Goal: Task Accomplishment & Management: Manage account settings

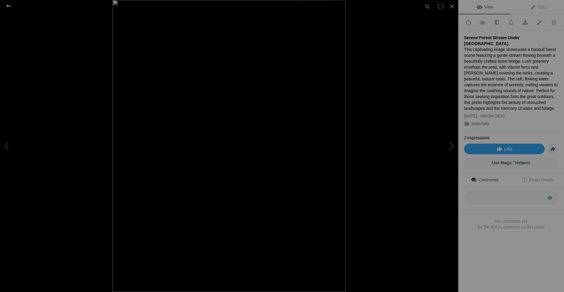
click at [11, 6] on div at bounding box center [8, 6] width 21 height 12
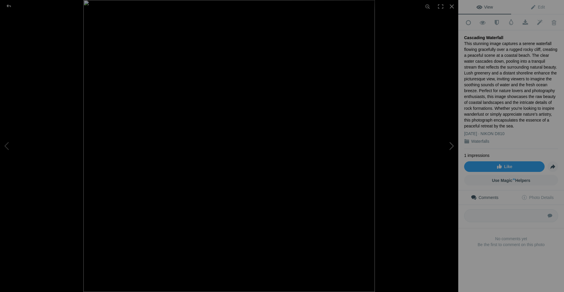
click at [452, 146] on button at bounding box center [436, 145] width 44 height 105
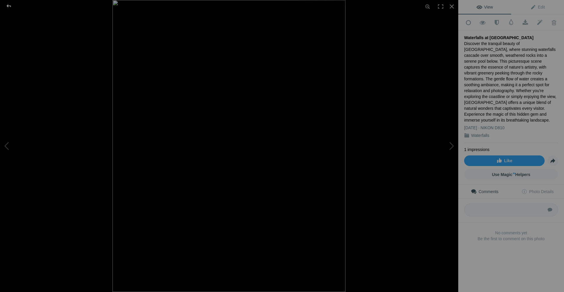
click at [11, 6] on div at bounding box center [8, 6] width 21 height 12
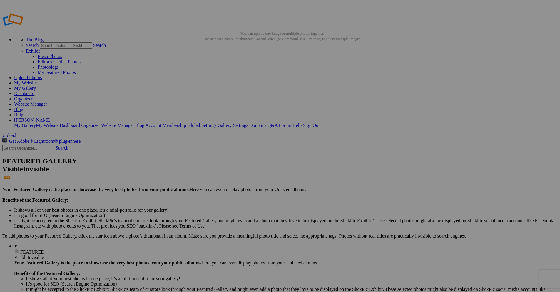
drag, startPoint x: 475, startPoint y: 161, endPoint x: 41, endPoint y: 71, distance: 443.3
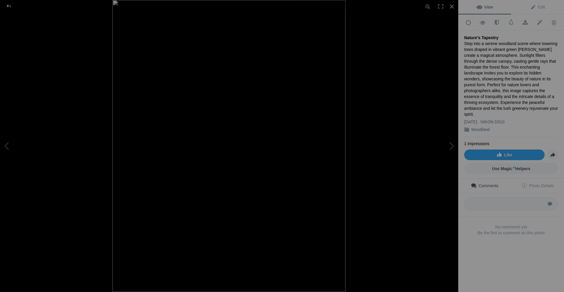
click at [404, 78] on div at bounding box center [342, 146] width 458 height 292
click at [234, 82] on img at bounding box center [229, 146] width 233 height 292
click at [230, 145] on img at bounding box center [219, 287] width 752 height 940
click at [6, 6] on div at bounding box center [8, 6] width 21 height 12
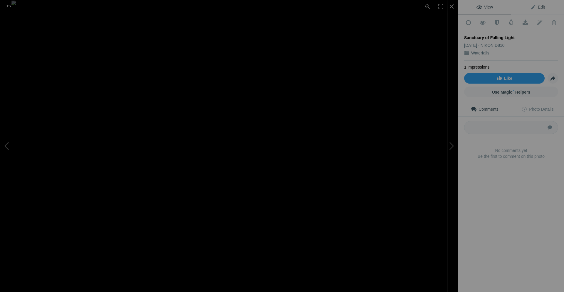
click at [533, 7] on span "Edit" at bounding box center [537, 7] width 15 height 5
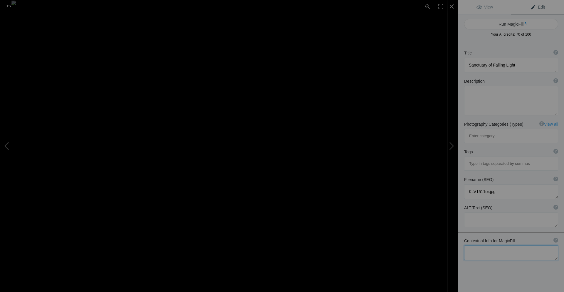
click at [485, 245] on textarea at bounding box center [511, 252] width 94 height 15
paste textarea "Sanctuary of Falling Light"
type textarea "Sanctuary of Falling Light"
click at [515, 23] on button "Run MagicFill AI" at bounding box center [511, 24] width 94 height 11
type textarea "Sanctuary of Falling Light: Serene Waterfall in Lush Greenery"
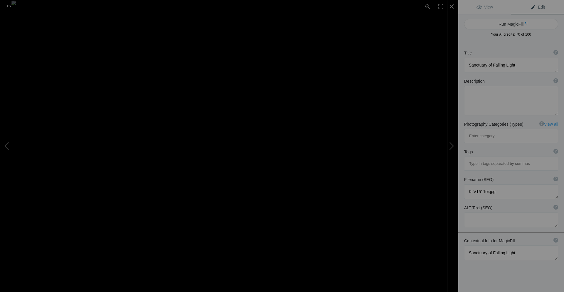
type textarea "The Sanctuary of Falling Light reveals a breathtaking waterfall cascading down …"
type textarea "sanctuary-of-falling-light-waterfall.jpg"
type textarea "Waterfall cascading down mossy cliffs in a lush green sanctuary."
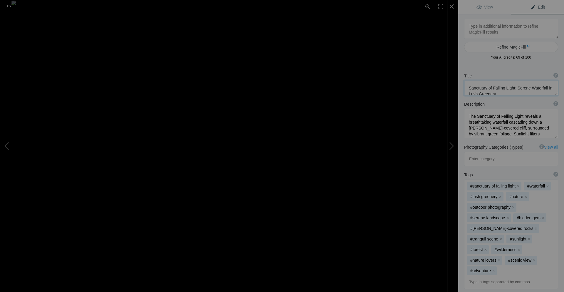
scroll to position [6, 0]
drag, startPoint x: 513, startPoint y: 88, endPoint x: 514, endPoint y: 93, distance: 4.8
click at [514, 93] on textarea at bounding box center [511, 88] width 94 height 15
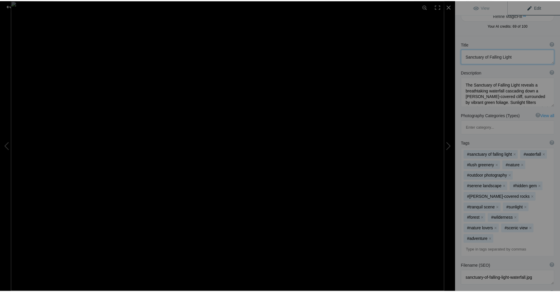
scroll to position [0, 0]
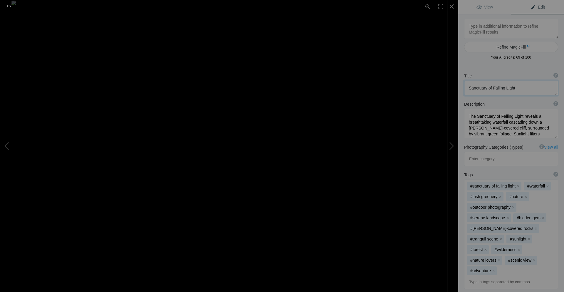
click at [10, 8] on div at bounding box center [8, 6] width 21 height 12
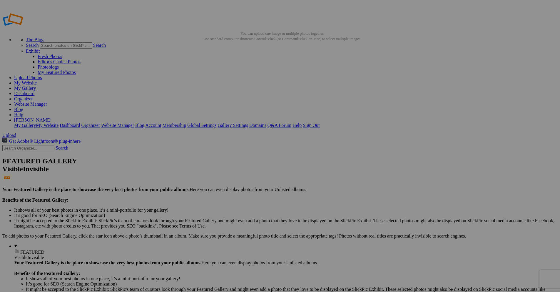
type textarea "Sanctuary of Falling Light"
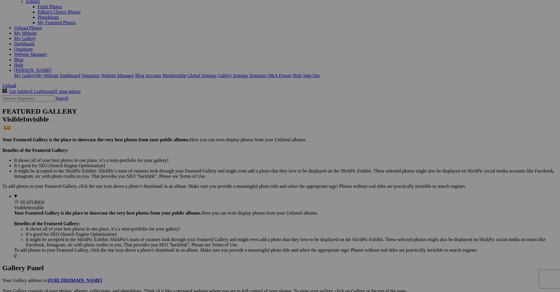
scroll to position [59, 0]
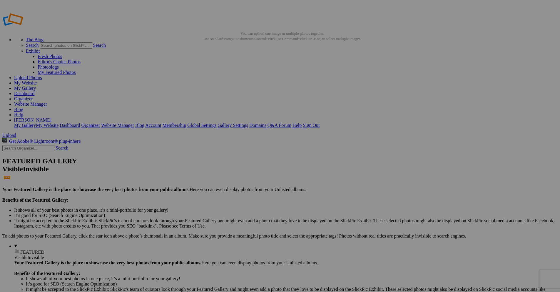
drag, startPoint x: 346, startPoint y: 168, endPoint x: 321, endPoint y: 170, distance: 24.7
drag, startPoint x: 319, startPoint y: 166, endPoint x: 314, endPoint y: 174, distance: 9.0
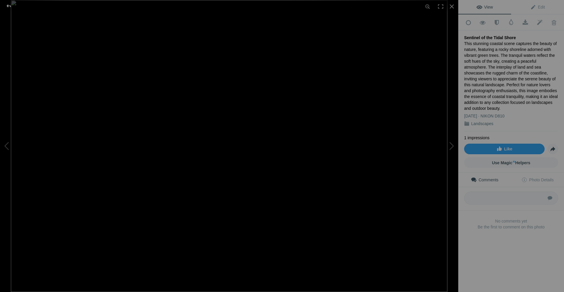
click at [10, 8] on div at bounding box center [8, 6] width 21 height 12
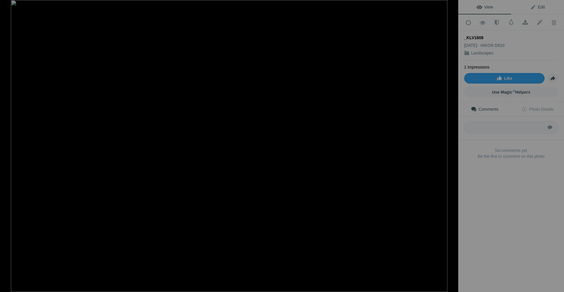
click at [534, 7] on span "Edit" at bounding box center [537, 7] width 15 height 5
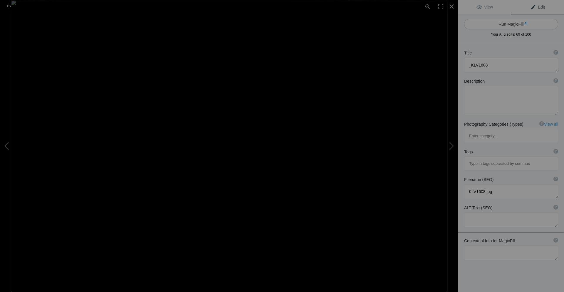
click at [507, 23] on button "Run MagicFill AI" at bounding box center [511, 24] width 94 height 11
type textarea "Misty Coastal Landscape with Rocky Shoreline"
type textarea "This captivating image captures a misty coastal landscape where rugged cliffs m…"
type textarea "misty-coastal-landscape-rocky-shoreline.jpg"
type textarea "Misty coastal landscape featuring rocky shoreline and foggy ocean."
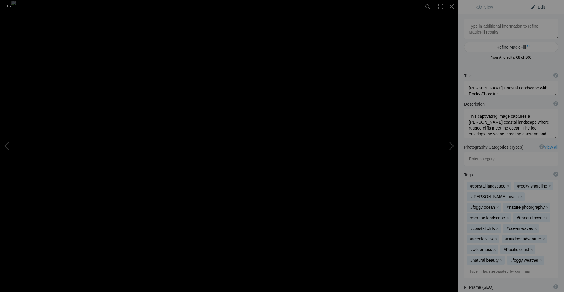
click at [8, 6] on div at bounding box center [8, 6] width 21 height 12
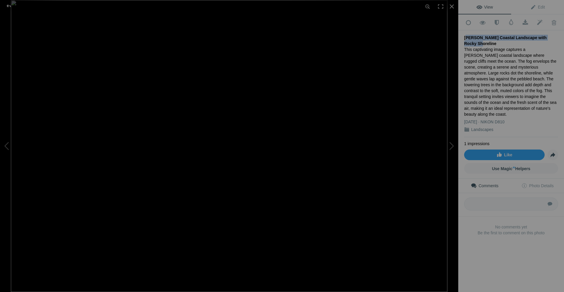
drag, startPoint x: 549, startPoint y: 35, endPoint x: 466, endPoint y: 35, distance: 82.9
click at [466, 35] on div "[PERSON_NAME] Coastal Landscape with Rocky Shoreline" at bounding box center [511, 41] width 94 height 12
copy div "[PERSON_NAME] Coastal Landscape with Rocky Shoreline"
click at [8, 6] on div at bounding box center [8, 6] width 21 height 12
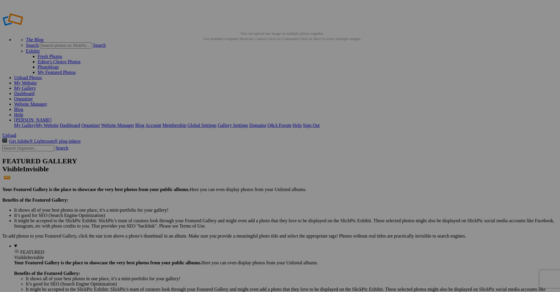
drag, startPoint x: 173, startPoint y: 107, endPoint x: 152, endPoint y: 105, distance: 21.5
paste input "[PERSON_NAME] Coastal Landscape with Rocky Shoreline"
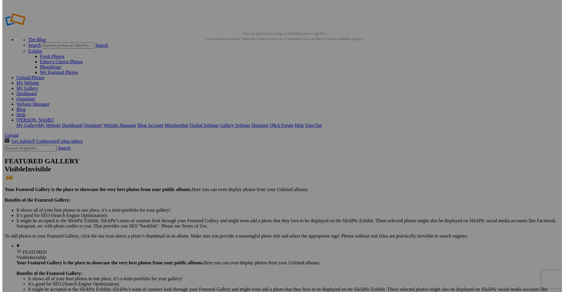
scroll to position [0, 24]
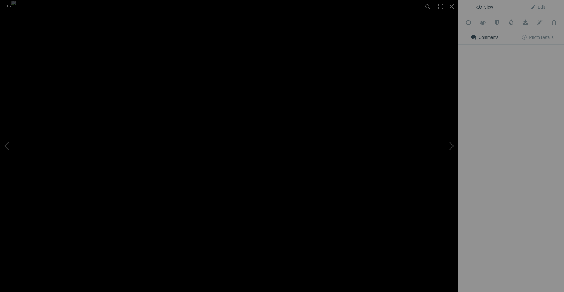
type input "[PERSON_NAME] Coastal Landscape with Rocky Shoreline"
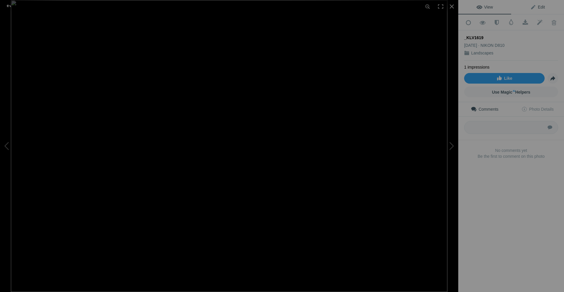
click at [535, 8] on span "Edit" at bounding box center [537, 7] width 15 height 5
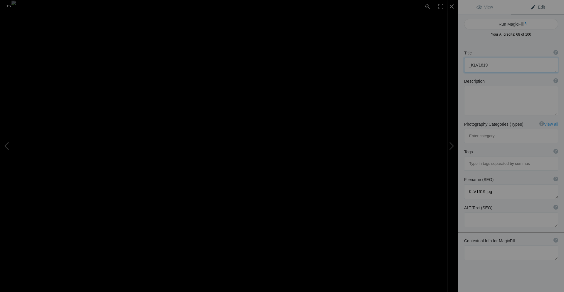
drag, startPoint x: 489, startPoint y: 64, endPoint x: 457, endPoint y: 65, distance: 31.8
click at [457, 65] on div "_KLV1619 View Edit Run MagicFill AI Your AI credits: 68 of 100 You have used al…" at bounding box center [282, 146] width 564 height 292
paste textarea "Driftwood Sentinels in the Fog"
type textarea "Driftwood Sentinels in the Fog"
click at [488, 245] on textarea at bounding box center [511, 252] width 94 height 15
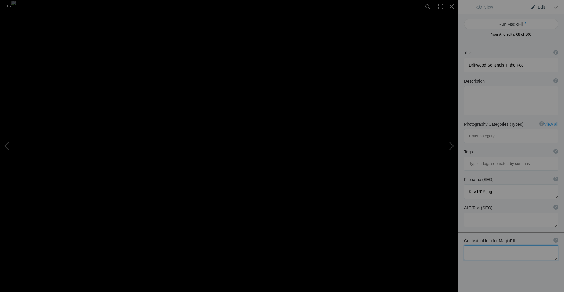
paste textarea "Driftwood Sentinels in the Fog"
type textarea "Driftwood Sentinels in the Fog"
drag, startPoint x: 495, startPoint y: 165, endPoint x: 456, endPoint y: 168, distance: 38.6
click at [456, 168] on div "_KLV1619 View Edit Run MagicFill AI Your AI credits: 68 of 100 You have used al…" at bounding box center [282, 146] width 564 height 292
paste textarea "Driftwood Sentinels in the Fo"
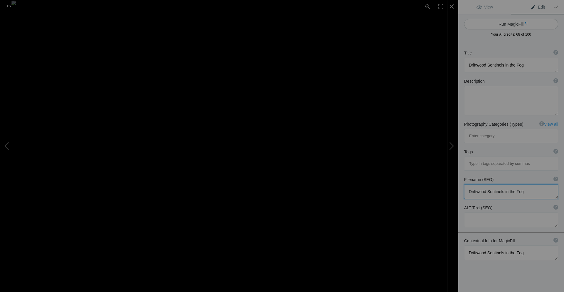
type textarea "Driftwood Sentinels in the Fog"
click at [506, 24] on button "Run MagicFill AI" at bounding box center [511, 24] width 94 height 11
type textarea "Driftwood Sentinels in the Fog: A Serene Coastal Landscape"
type textarea "This captivating image showcases the serene beauty of driftwood along a foggy c…"
type textarea "driftwood-sentinels-fog.jpg"
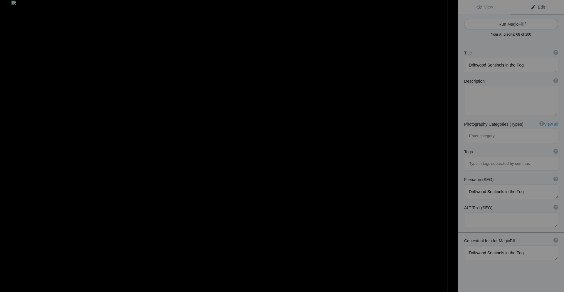
type textarea "Driftwood logs on a foggy beach with trees in the background."
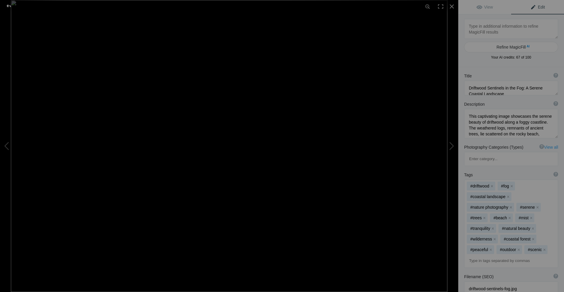
click at [9, 7] on div at bounding box center [8, 6] width 21 height 12
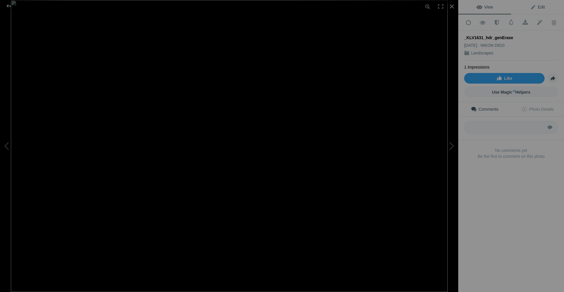
click at [534, 7] on span "Edit" at bounding box center [537, 7] width 15 height 5
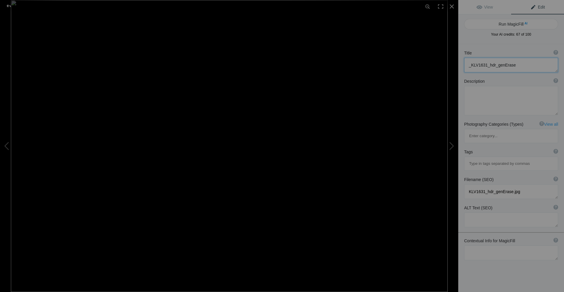
drag, startPoint x: 526, startPoint y: 63, endPoint x: 456, endPoint y: 67, distance: 70.1
click at [456, 67] on div "_KLV1631_hdr_genErase View Edit Run MagicFill AI Your AI credits: 67 of 100 You…" at bounding box center [282, 146] width 564 height 292
paste textarea "Golden Light Over Haro Strait"
type textarea "Golden Light Over Haro Strait"
drag, startPoint x: 527, startPoint y: 164, endPoint x: 463, endPoint y: 169, distance: 64.0
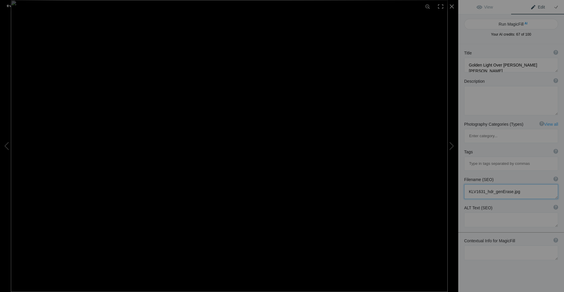
click at [463, 173] on div "Filename (SEO) ? Choose a clear, descriptive filename that accurately represent…" at bounding box center [511, 187] width 106 height 28
paste textarea "Golden Light Over Haro Strait"
type textarea "Golden Light Over Haro Strait"
click at [498, 245] on textarea at bounding box center [511, 252] width 94 height 15
paste textarea "Golden Light Over Haro Strait"
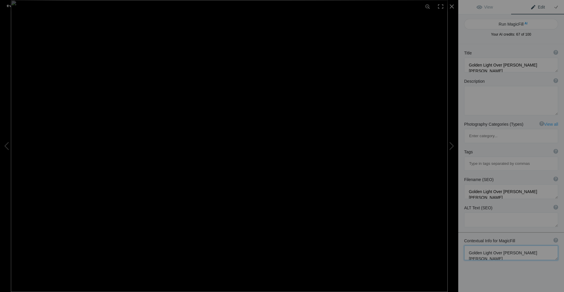
type textarea "Golden Light Over Haro Strait"
drag, startPoint x: 521, startPoint y: 65, endPoint x: 502, endPoint y: 66, distance: 18.5
click at [502, 66] on textarea at bounding box center [511, 65] width 94 height 15
type textarea "Golden Light Over Satellite Channel"
drag, startPoint x: 522, startPoint y: 163, endPoint x: 503, endPoint y: 161, distance: 19.5
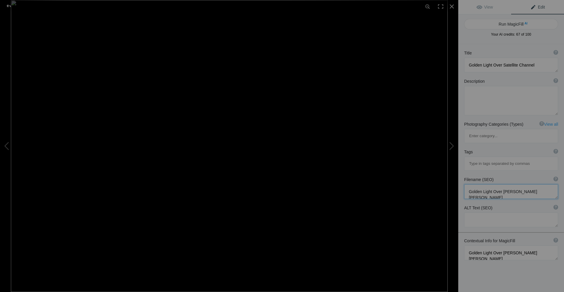
click at [503, 184] on textarea at bounding box center [511, 191] width 94 height 15
click at [505, 184] on textarea at bounding box center [511, 191] width 94 height 15
type textarea "Golden Light Over Satellite Channel"
drag, startPoint x: 521, startPoint y: 229, endPoint x: 502, endPoint y: 228, distance: 18.8
click at [502, 245] on textarea at bounding box center [511, 252] width 94 height 15
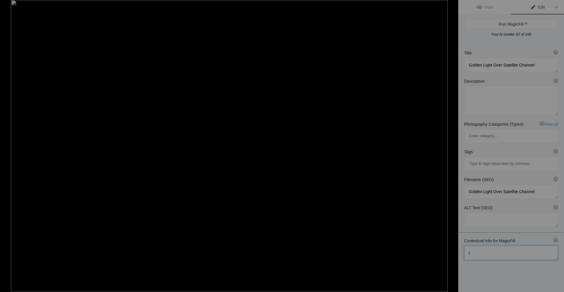
click at [526, 245] on textarea at bounding box center [511, 252] width 94 height 15
drag, startPoint x: 533, startPoint y: 163, endPoint x: 461, endPoint y: 162, distance: 72.3
click at [461, 173] on div "Filename (SEO) ? Choose a clear, descriptive filename that accurately represent…" at bounding box center [511, 187] width 106 height 28
click at [476, 245] on textarea at bounding box center [511, 252] width 94 height 15
drag, startPoint x: 468, startPoint y: 230, endPoint x: 473, endPoint y: 229, distance: 5.3
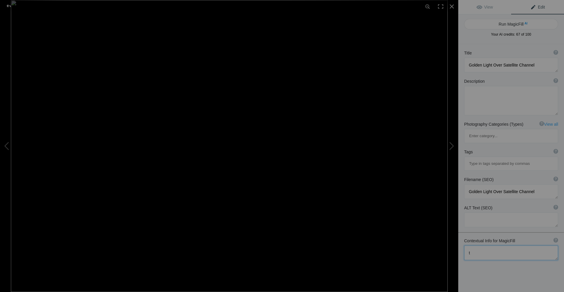
click at [473, 245] on textarea at bounding box center [511, 252] width 94 height 15
paste textarea "Golden Light Over Satellite Channel"
type textarea "Golden Light Over Satellite Channel"
click at [536, 6] on span "Edit" at bounding box center [537, 7] width 15 height 5
click at [517, 22] on button "Run MagicFill AI" at bounding box center [511, 24] width 94 height 11
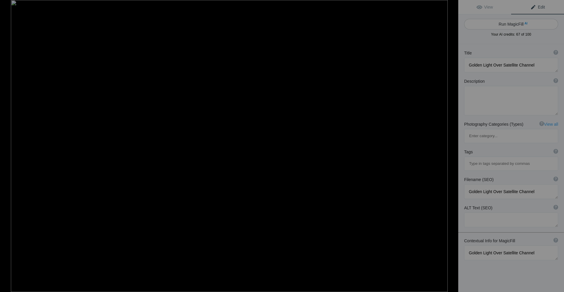
type textarea "Golden Light Over Satellite Channel at Sunset"
type textarea "This stunning landscape captures the serene beauty of the Satellite Channel dur…"
type textarea "golden-light-satellite-channel-sunset.jpg"
type textarea "Scenic view of Satellite Channel at sunset with golden light and a twisted tree."
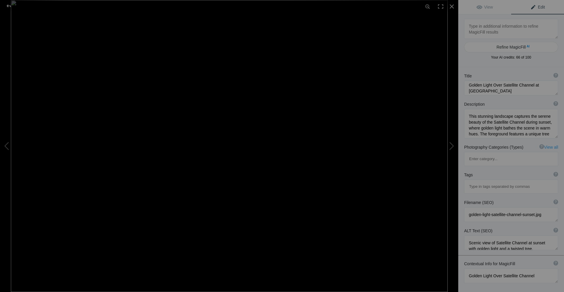
scroll to position [6, 0]
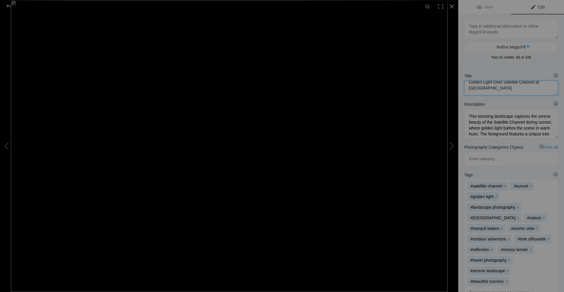
drag, startPoint x: 483, startPoint y: 89, endPoint x: 477, endPoint y: 88, distance: 6.2
click at [477, 88] on textarea at bounding box center [511, 88] width 94 height 15
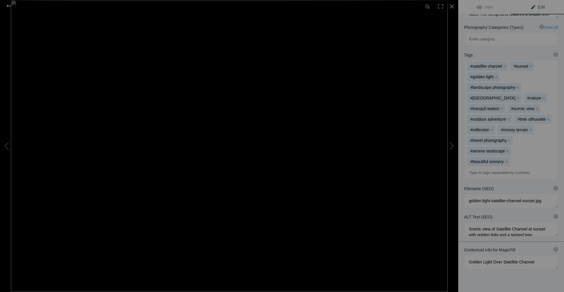
scroll to position [128, 0]
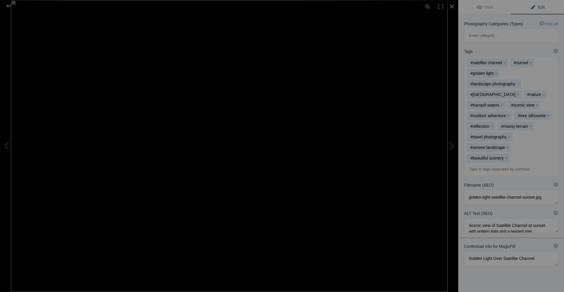
type textarea "Golden Light Over Satellite Channel at Sunrise"
click at [535, 190] on textarea at bounding box center [511, 197] width 94 height 15
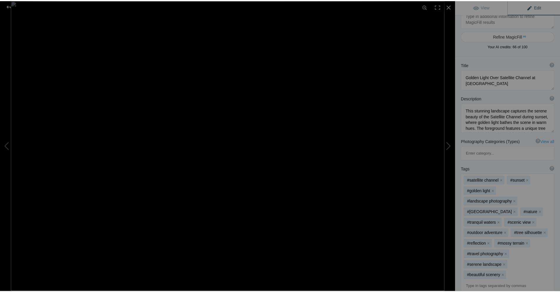
scroll to position [0, 0]
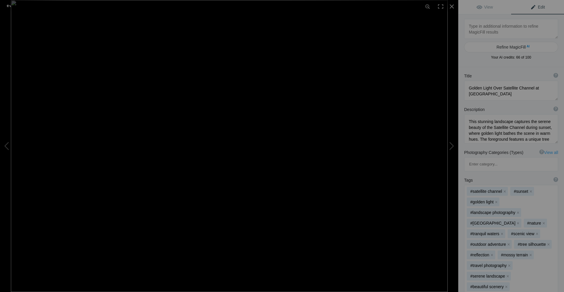
type textarea "golden-light-satellite-channel-sunrise.jpg"
drag, startPoint x: 485, startPoint y: 94, endPoint x: 468, endPoint y: 88, distance: 18.1
click at [468, 88] on textarea at bounding box center [511, 91] width 94 height 20
click at [6, 6] on div at bounding box center [8, 6] width 21 height 12
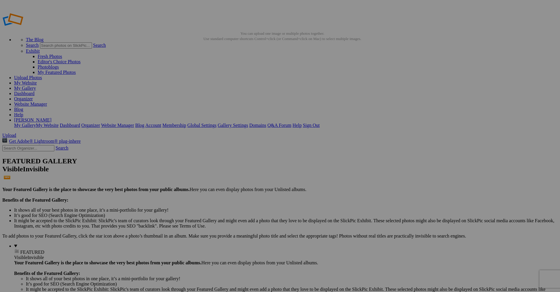
drag, startPoint x: 287, startPoint y: 106, endPoint x: 245, endPoint y: 103, distance: 41.9
paste input "Golden Light Over Satellite Channel at Sunri"
type input "Golden Light Over Satellite Channel at Sunrise"
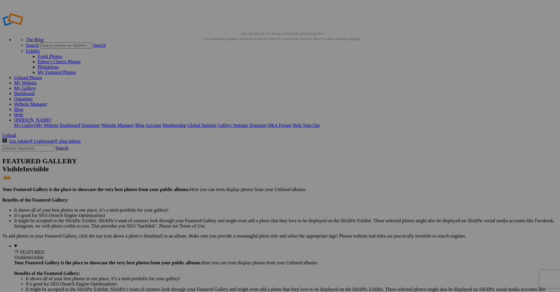
scroll to position [0, 23]
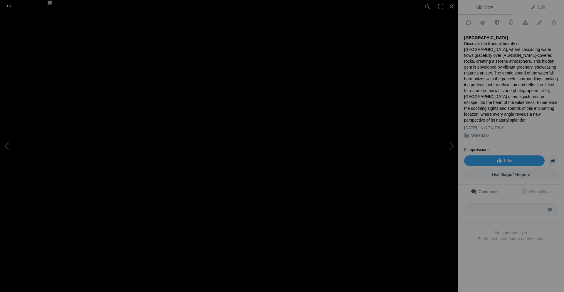
click at [10, 6] on div at bounding box center [8, 6] width 21 height 12
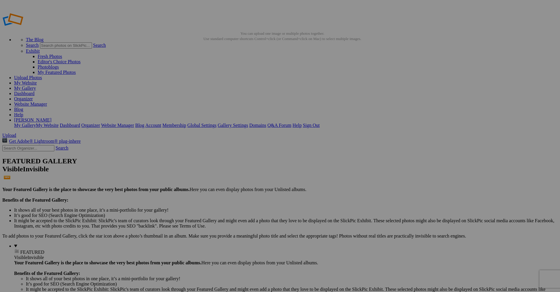
type input "Waterfalls"
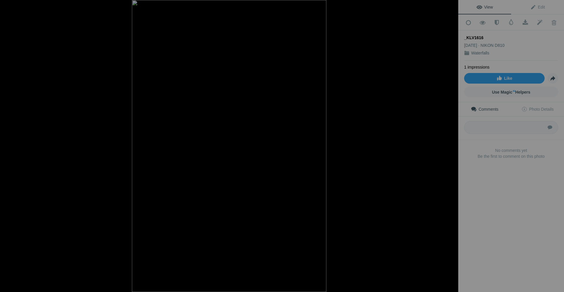
click at [8, 5] on div at bounding box center [8, 6] width 21 height 12
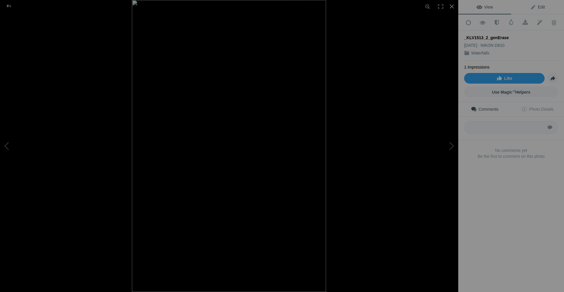
click at [539, 10] on link "Edit" at bounding box center [537, 7] width 53 height 14
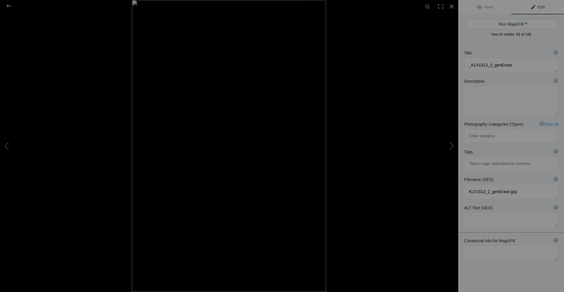
click at [513, 24] on button "Run MagicFill AI" at bounding box center [511, 24] width 94 height 11
type textarea "Serene Forest Waterfall Surrounded by Lush Greenery"
type textarea "This captivating image showcases a tranquil waterfall cascading down moss-cover…"
type textarea "serene-forest-waterfall.jpg"
type textarea "A serene waterfall cascading through a lush green forest, surrounded by mossy r…"
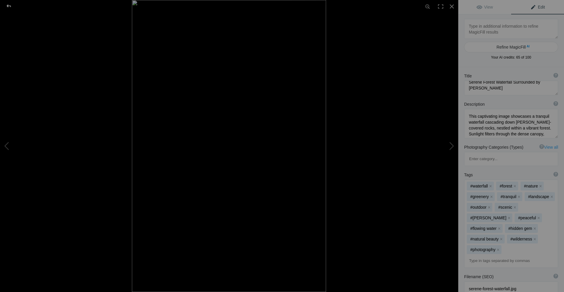
click at [8, 7] on div at bounding box center [8, 6] width 21 height 12
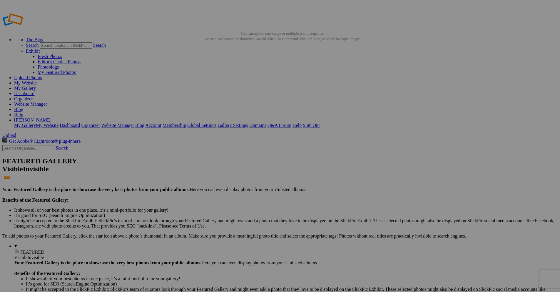
drag, startPoint x: 182, startPoint y: 115, endPoint x: 141, endPoint y: 115, distance: 41.1
type input "N"
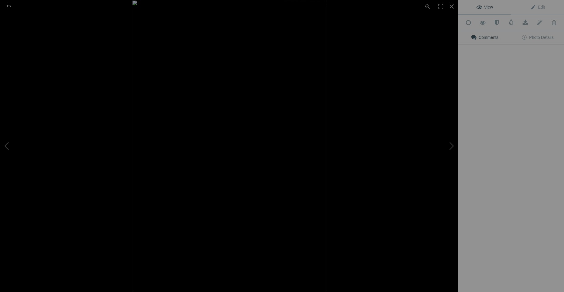
type input "Island Falls"
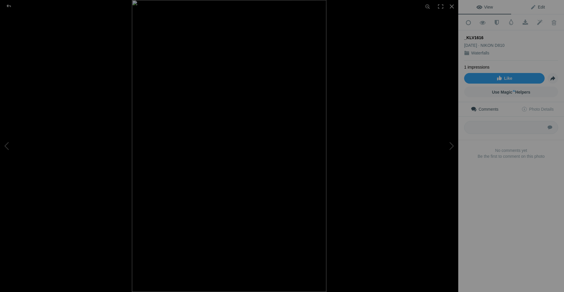
click at [535, 6] on span "Edit" at bounding box center [537, 7] width 15 height 5
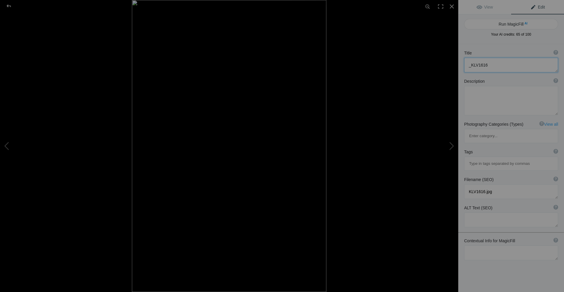
drag, startPoint x: 511, startPoint y: 64, endPoint x: 450, endPoint y: 67, distance: 60.6
click at [450, 67] on div "_KLV1616 View Edit Run MagicFill AI Your AI credits: 65 of 100 You have used al…" at bounding box center [282, 146] width 564 height 292
type textarea "Sombrio Falls"
click at [493, 245] on textarea at bounding box center [511, 252] width 94 height 15
type textarea "Sombrio Beach"
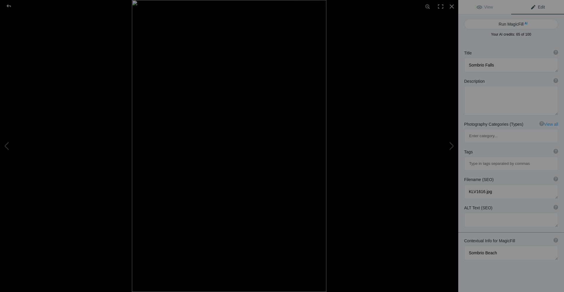
click at [513, 25] on button "Run MagicFill AI" at bounding box center [511, 24] width 94 height 11
type textarea "Sombrio Falls Cascading Through Lush Greenery"
type textarea "Sombrio Falls, nestled in the heart of Sombrio Beach, showcases a stunning natu…"
type textarea "sombrio-falls-cascading-water.jpg"
type textarea "Sombrio Falls flowing through a narrow rock formation surrounded by greenery."
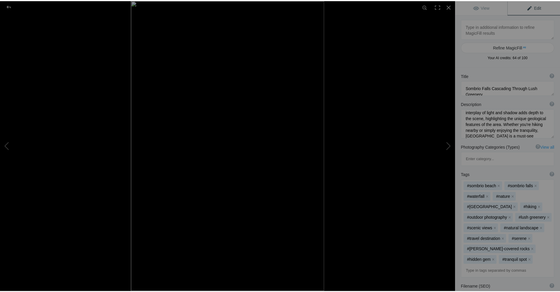
scroll to position [73, 0]
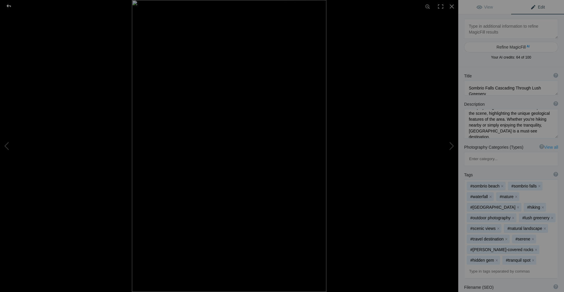
click at [9, 7] on div at bounding box center [8, 6] width 21 height 12
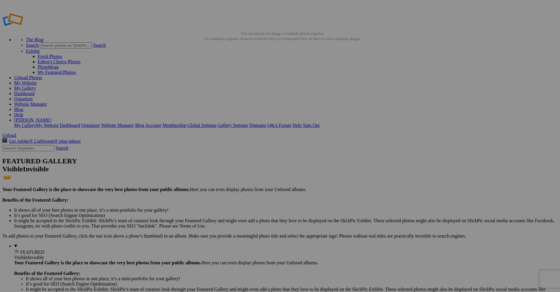
drag, startPoint x: 230, startPoint y: 115, endPoint x: 203, endPoint y: 112, distance: 26.9
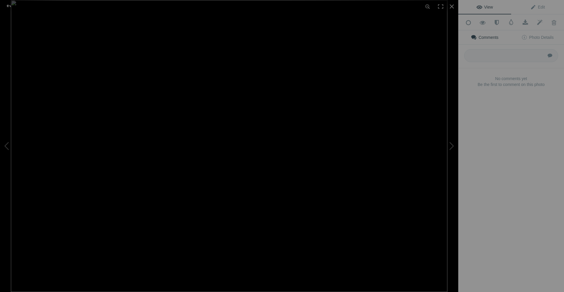
type input "Sombrio Falls"
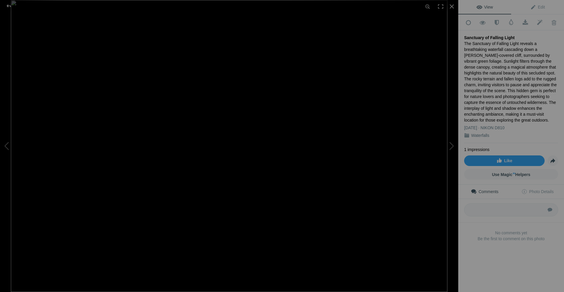
click at [214, 165] on img at bounding box center [229, 146] width 437 height 292
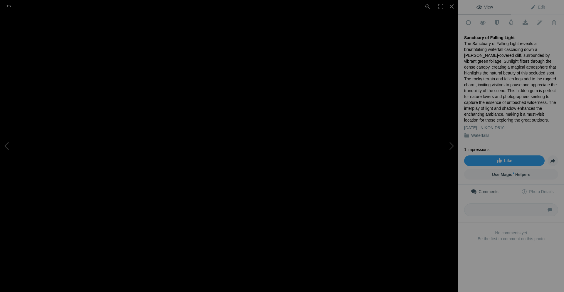
click at [214, 165] on img at bounding box center [256, 111] width 1235 height 824
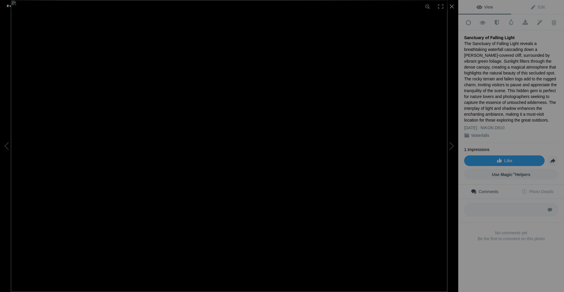
click at [9, 4] on div at bounding box center [8, 6] width 21 height 12
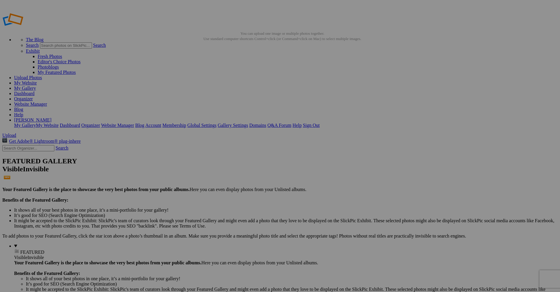
type input "[GEOGRAPHIC_DATA] 2025"
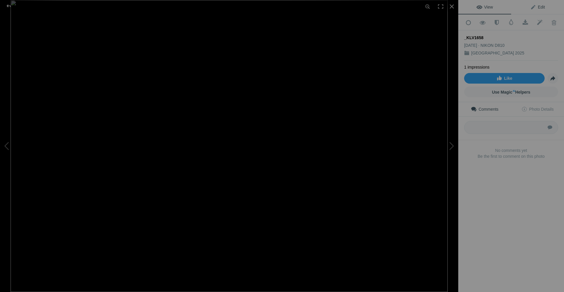
click at [536, 6] on span "Edit" at bounding box center [537, 7] width 15 height 5
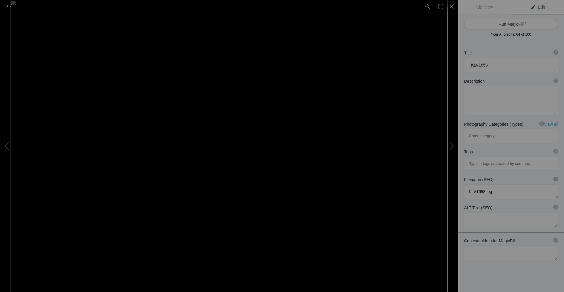
click at [509, 22] on button "Run MagicFill AI" at bounding box center [511, 24] width 94 height 11
type textarea "Harbor Seal Relaxing on Rocky Shoreline"
type textarea "A harbor seal rests comfortably on a rocky shoreline, showcasing its distinctiv…"
type textarea "harbor-seal-relaxing-rocky-shoreline.jpg"
type textarea "A harbor seal lying on rocky terrain, showcasing its spotted fur and relaxed de…"
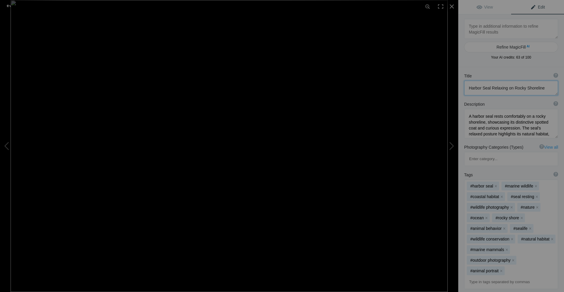
drag, startPoint x: 543, startPoint y: 87, endPoint x: 468, endPoint y: 89, distance: 75.0
click at [468, 89] on textarea at bounding box center [511, 88] width 94 height 15
click at [8, 6] on div at bounding box center [8, 6] width 21 height 12
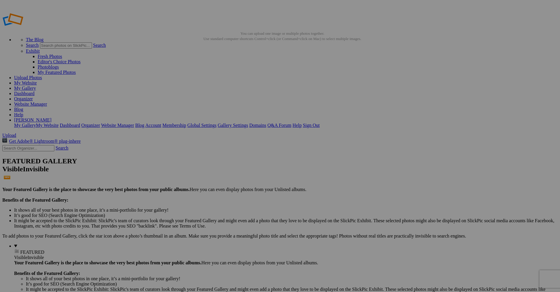
drag, startPoint x: 331, startPoint y: 178, endPoint x: 311, endPoint y: 177, distance: 20.6
paste input "Harbor Seal Relaxing on Rocky Shoreline"
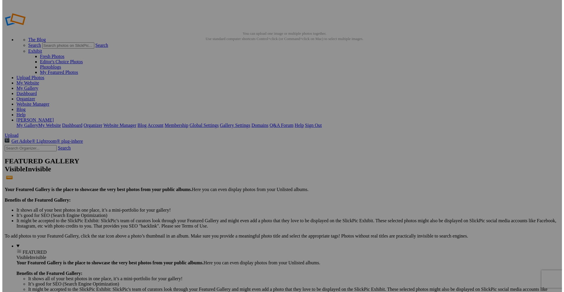
scroll to position [0, 15]
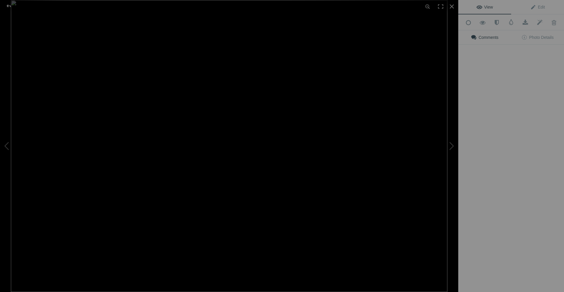
type input "Harbor Seal Relaxing on Rocky Shoreline"
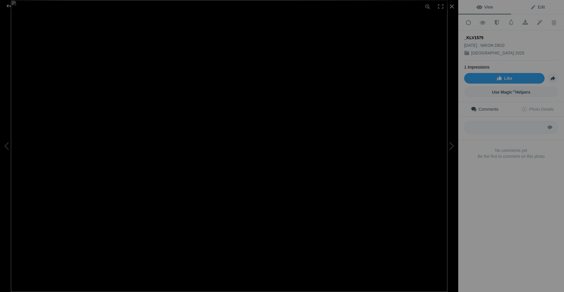
click at [540, 4] on link "Edit" at bounding box center [537, 7] width 53 height 14
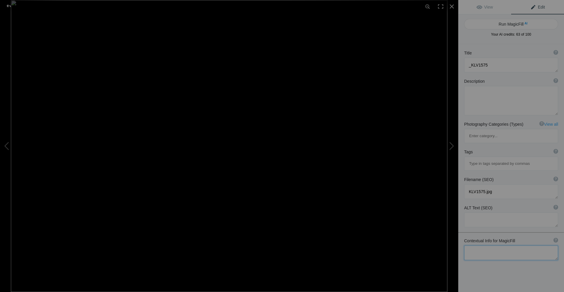
click at [499, 245] on textarea at bounding box center [511, 252] width 94 height 15
type textarea "Fisgard Lighthouse"
click at [515, 22] on button "Run MagicFill AI" at bounding box center [511, 24] width 94 height 11
type textarea "Fisgard Lighthouse on Rocky Shoreline in British Columbia"
type textarea "Fisgard Lighthouse stands proudly on a rocky outcrop, surrounded by the serene …"
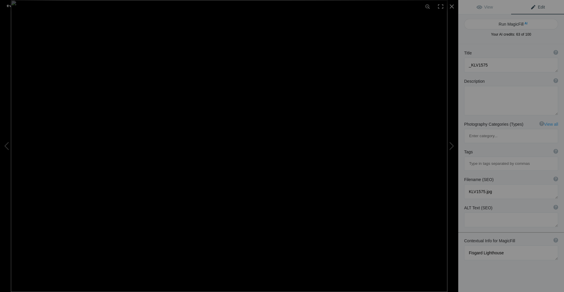
type textarea "fisgard-lighthouse-british-columbia.jpg"
type textarea "Fisgard Lighthouse on rocky shoreline with calm waters in British Columbia."
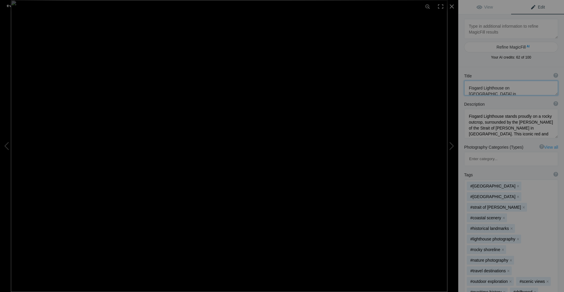
drag, startPoint x: 537, startPoint y: 87, endPoint x: 469, endPoint y: 89, distance: 67.9
click at [469, 89] on textarea at bounding box center [511, 88] width 94 height 15
click at [7, 8] on div at bounding box center [8, 6] width 21 height 12
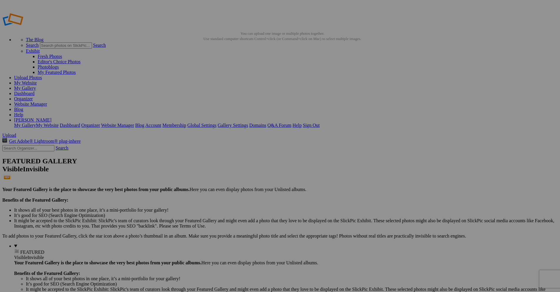
drag, startPoint x: 279, startPoint y: 177, endPoint x: 250, endPoint y: 175, distance: 29.5
paste input "Fisgard Lighthouse on Rocky Shoreline"
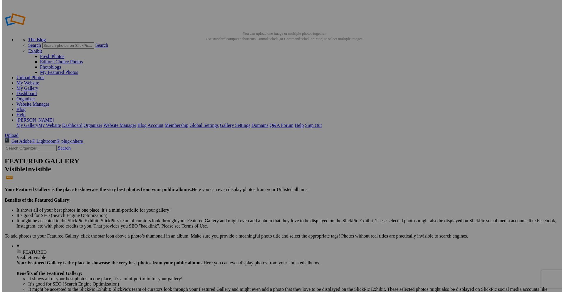
scroll to position [0, 13]
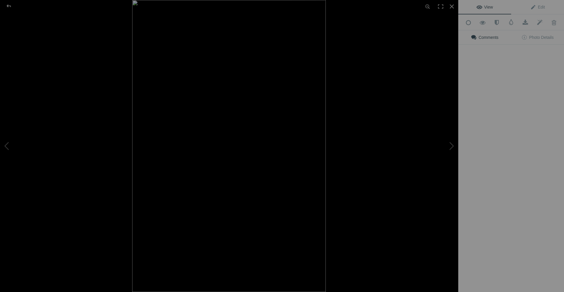
type input "Fisgard Lighthouse on Rocky Shoreline"
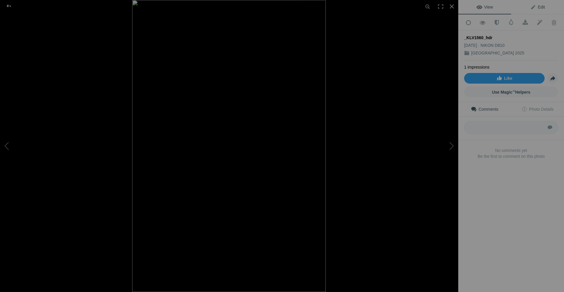
click at [535, 7] on span "Edit" at bounding box center [537, 7] width 15 height 5
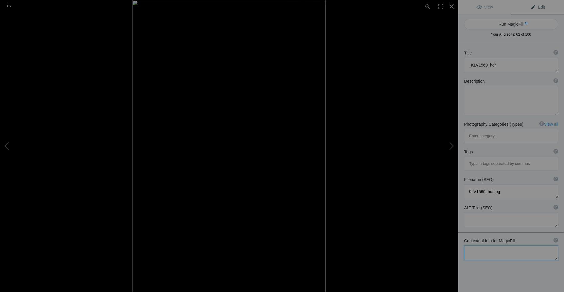
click at [505, 245] on textarea at bounding box center [511, 252] width 94 height 15
type textarea "Fisgard Lighthouse"
click at [519, 24] on button "Run MagicFill AI" at bounding box center [511, 24] width 94 height 11
type textarea "Fisgard Lighthouse: A Historic Landmark in British Columbia"
type textarea "Fisgard Lighthouse, located on the southern tip of Vancouver Island in British …"
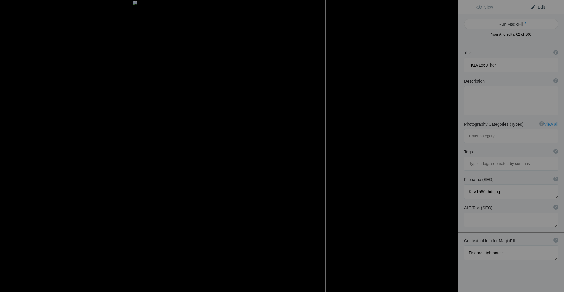
type textarea "fisgard-lighthouse-historic-landmark.jpg"
type textarea "Fisgard Lighthouse stands tall against a blue sky, showcasing its historic arch…"
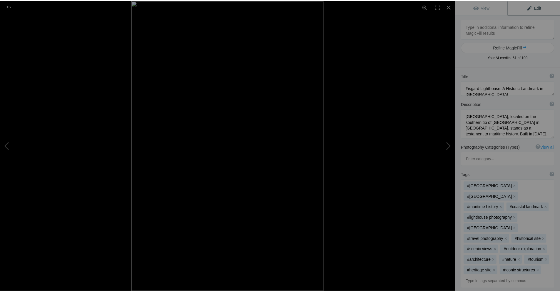
scroll to position [6, 0]
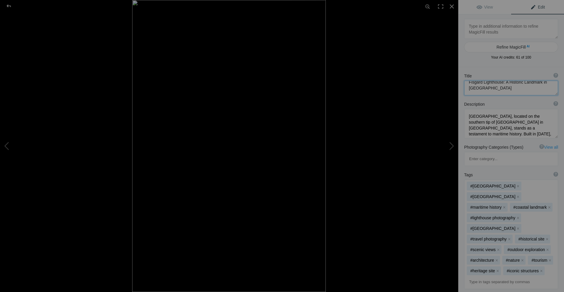
drag, startPoint x: 505, startPoint y: 89, endPoint x: 465, endPoint y: 84, distance: 40.3
click at [465, 84] on textarea at bounding box center [511, 88] width 94 height 15
click at [7, 6] on div at bounding box center [8, 6] width 21 height 12
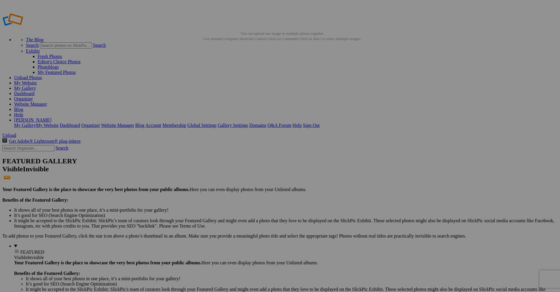
drag, startPoint x: 229, startPoint y: 184, endPoint x: 201, endPoint y: 184, distance: 27.3
paste input "Fisgard Lighthouse: A Historic Landmark in British Columbia"
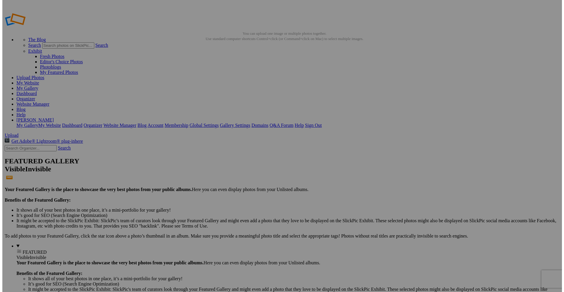
scroll to position [0, 43]
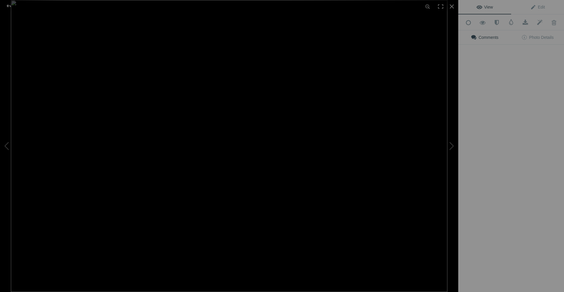
type input "Fisgard Lighthouse: A Historic Landmark in British Columbia"
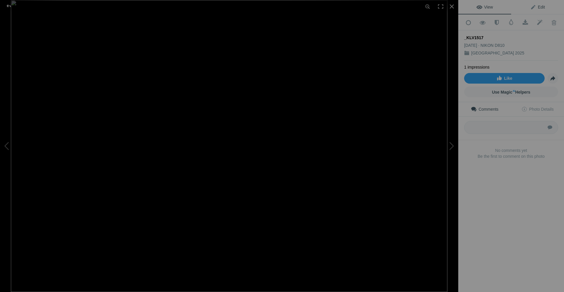
click at [534, 7] on span "Edit" at bounding box center [537, 7] width 15 height 5
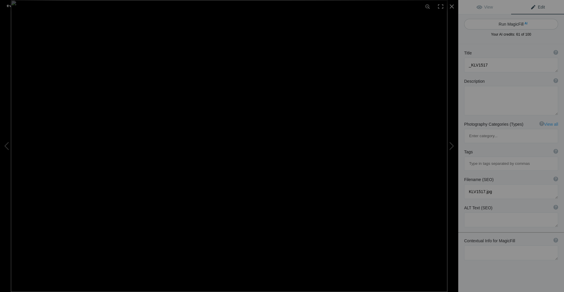
click at [516, 25] on button "Run MagicFill AI" at bounding box center [511, 24] width 94 height 11
type textarea "Historic Farmhouse with Vintage Equipment in Tranquil Setting"
type textarea "This image captures a charming historic farmhouse, showcasing its rustic archit…"
type textarea "historic-farmhouse-vintage-equipment.jpg"
type textarea "A historic farmhouse with vintage farming equipment on a green lawn, surrounded…"
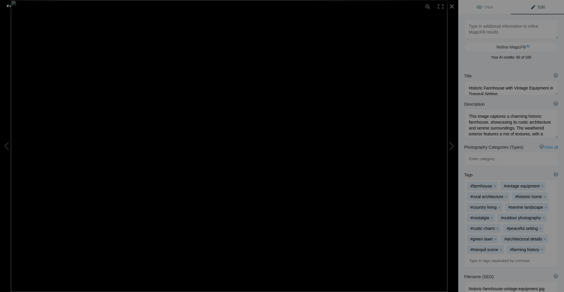
click at [8, 7] on div at bounding box center [8, 6] width 21 height 12
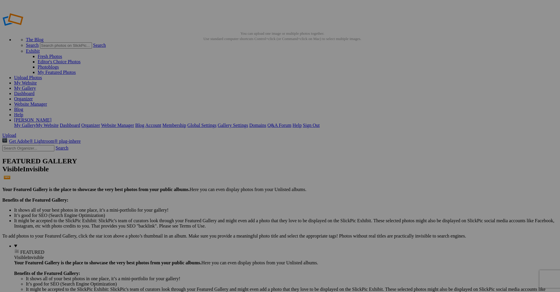
drag, startPoint x: 179, startPoint y: 176, endPoint x: 151, endPoint y: 177, distance: 27.9
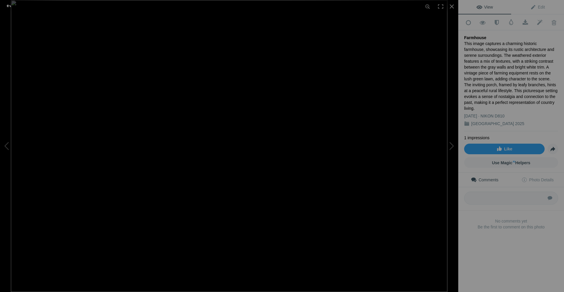
click at [5, 6] on div at bounding box center [8, 6] width 21 height 12
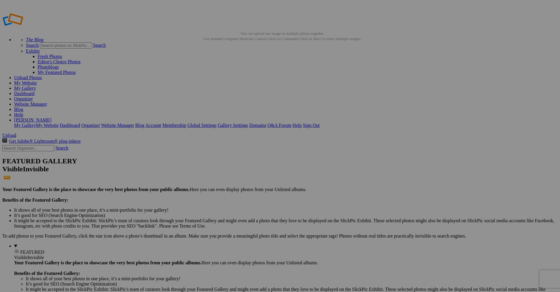
type input "Historic Farmhouse"
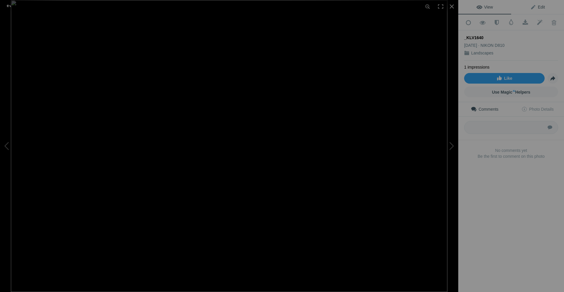
click at [537, 7] on span "Edit" at bounding box center [537, 7] width 15 height 5
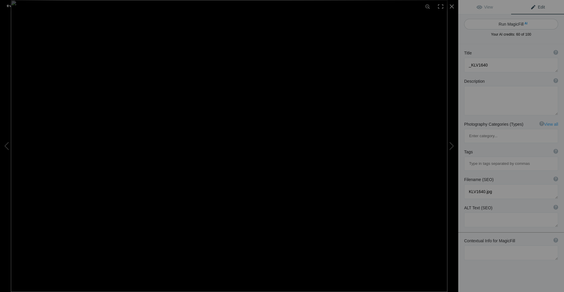
click at [525, 21] on span "AI" at bounding box center [526, 23] width 3 height 4
type textarea "Serene Coastal Landscape with Rocky Shoreline and Lush Forests"
type textarea "This stunning coastal landscape captures the tranquil beauty of a secluded bay,…"
type textarea "serene-coastal-landscape-rocky-shoreline.jpg"
type textarea "Tranquil coastal landscape featuring rocky shoreline and lush forests under a c…"
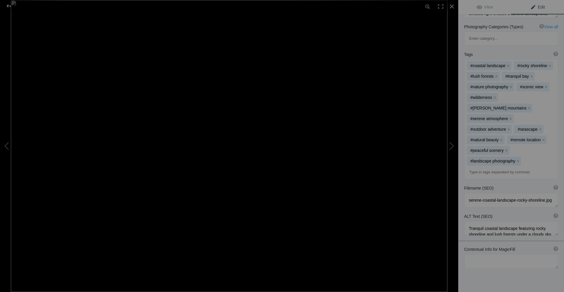
scroll to position [123, 0]
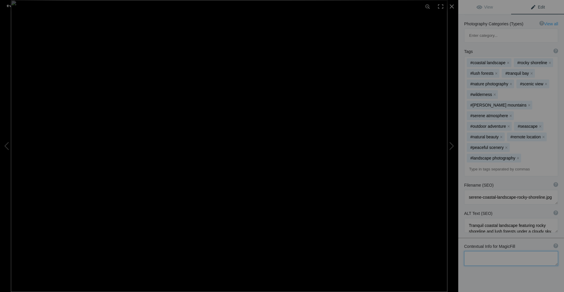
click at [484, 251] on textarea at bounding box center [511, 258] width 94 height 15
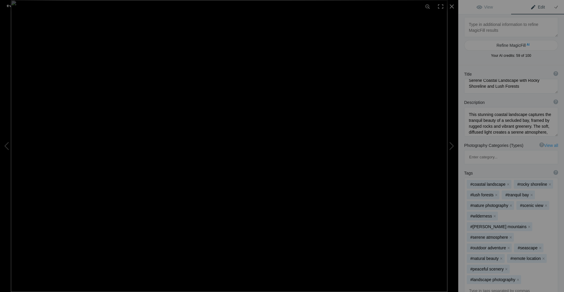
scroll to position [0, 0]
type textarea "Templar Channel"
drag, startPoint x: 521, startPoint y: 87, endPoint x: 464, endPoint y: 78, distance: 58.0
click at [464, 78] on div "Title ? Photo title is one of the highest used Search Engine ranking criteria a…" at bounding box center [511, 84] width 106 height 28
type textarea "Templar Channel"
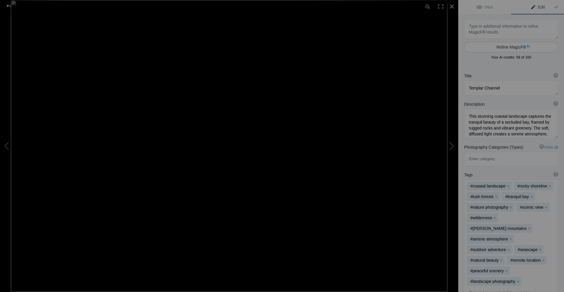
click at [503, 48] on button "Refine MagicFill AI" at bounding box center [511, 47] width 94 height 11
click at [530, 8] on span "Edit" at bounding box center [537, 7] width 15 height 5
click at [509, 46] on button "Refine MagicFill AI" at bounding box center [511, 47] width 94 height 11
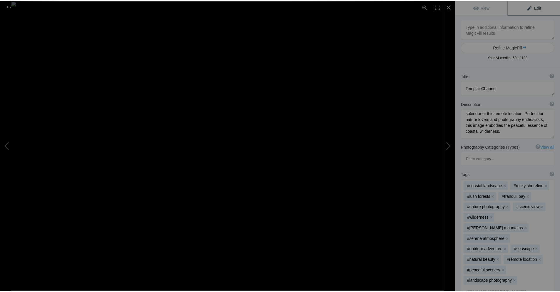
scroll to position [68, 0]
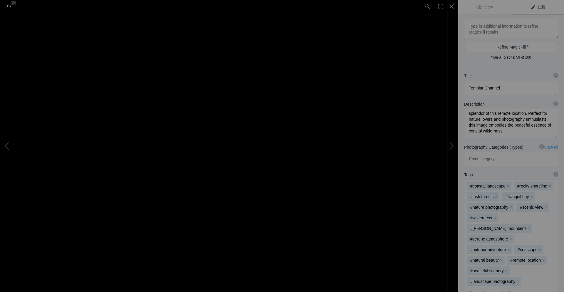
click at [10, 6] on div at bounding box center [8, 6] width 21 height 12
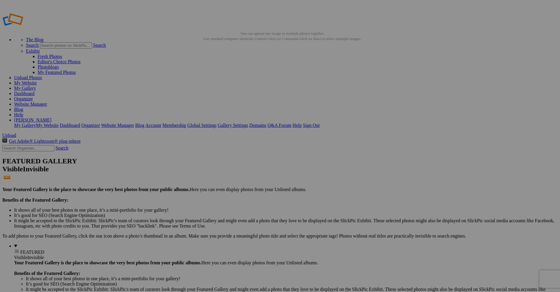
drag, startPoint x: 173, startPoint y: 107, endPoint x: 151, endPoint y: 106, distance: 22.4
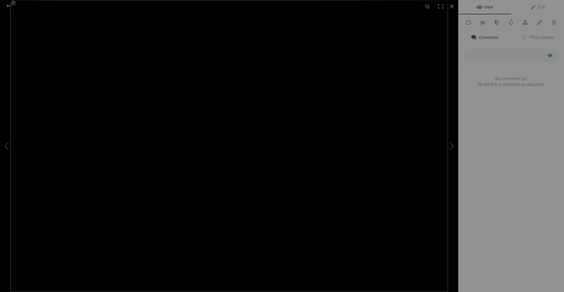
type input "Templar Channel"
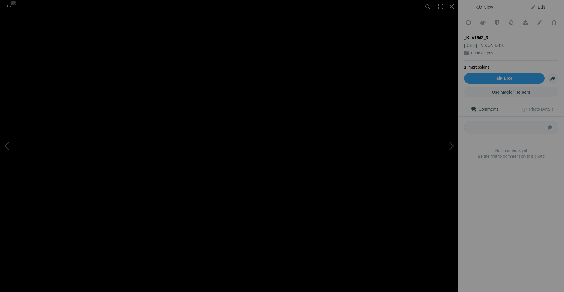
click at [541, 6] on span "Edit" at bounding box center [537, 7] width 15 height 5
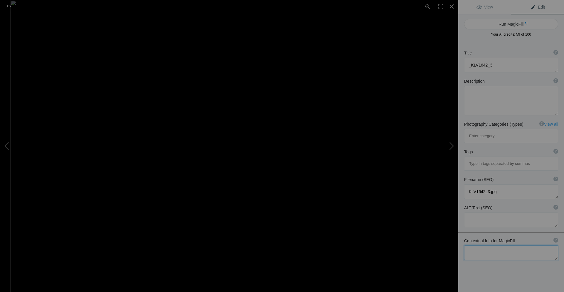
click at [498, 245] on textarea at bounding box center [511, 252] width 94 height 15
type textarea "Cox Bay Lookout"
drag, startPoint x: 504, startPoint y: 66, endPoint x: 447, endPoint y: 67, distance: 57.3
click at [447, 67] on div "_KLV1642_3 View Edit Run MagicFill AI Your AI credits: 59 of 100 You have used …" at bounding box center [282, 146] width 564 height 292
click at [525, 22] on button "Run MagicFill AI" at bounding box center [511, 24] width 94 height 11
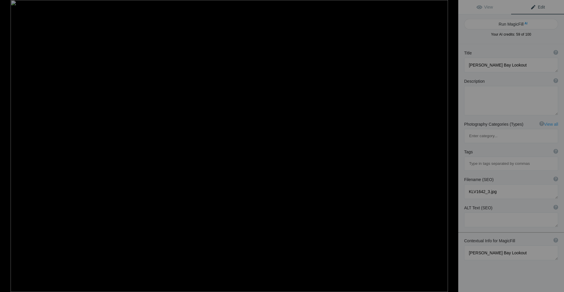
type textarea "Stunning Sunset View from Cox Bay Lookout"
type textarea "Experience the breathtaking beauty of Cox Bay Lookout, where the rugged coastli…"
type textarea "cox-bay-lookout-sunset.jpg"
type textarea "Scenic view from Cox Bay Lookout featuring sunset colors over the ocean."
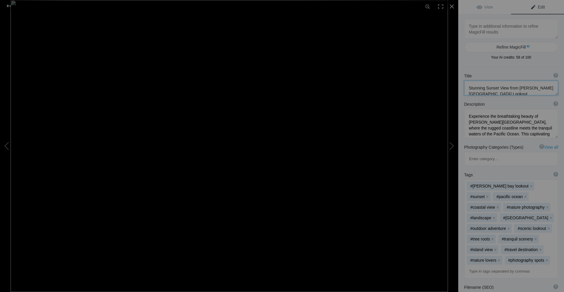
drag, startPoint x: 550, startPoint y: 88, endPoint x: 468, endPoint y: 86, distance: 82.3
click at [468, 86] on textarea at bounding box center [511, 88] width 94 height 15
click at [8, 5] on div at bounding box center [8, 6] width 21 height 12
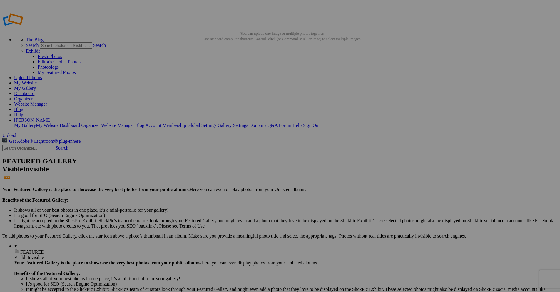
drag, startPoint x: 231, startPoint y: 107, endPoint x: 199, endPoint y: 106, distance: 32.3
paste input "Stunning Sunset View from Cox Bay Lookout"
type input "Stunning Sunset View from Cox Bay Lookout"
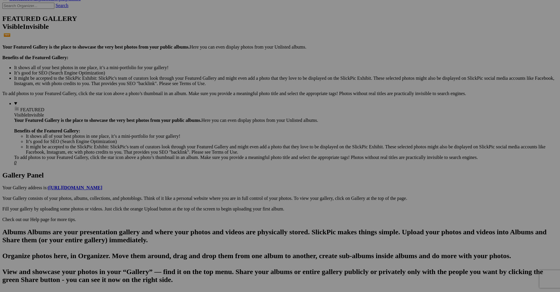
scroll to position [0, 0]
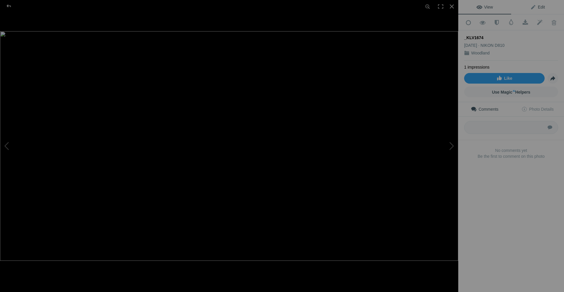
click at [534, 5] on span "Edit" at bounding box center [537, 7] width 15 height 5
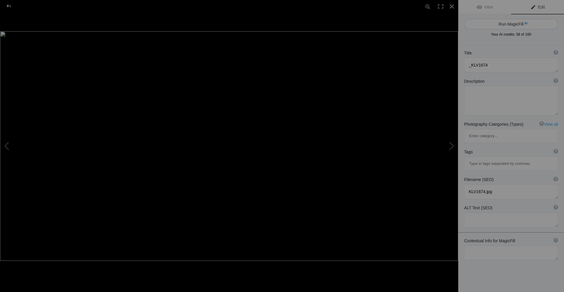
click at [505, 25] on button "Run MagicFill AI" at bounding box center [511, 24] width 94 height 11
type textarea "Majestic Forest Trees with Lush Green [PERSON_NAME]"
type textarea "This captivating image showcases the grandeur of ancient forest trees, their ba…"
type textarea "majestic-forest-trees-lush-[PERSON_NAME].jpg"
type textarea "Close-up of ancient forest trees with vibrant green [PERSON_NAME] and soft ligh…"
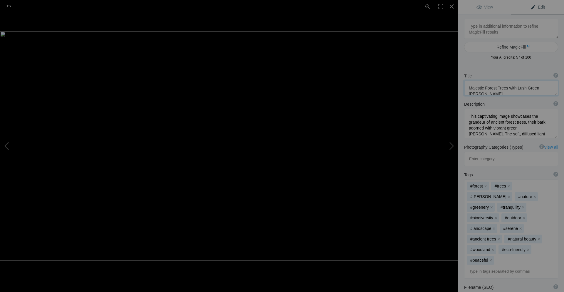
drag, startPoint x: 549, startPoint y: 88, endPoint x: 468, endPoint y: 88, distance: 80.8
click at [468, 88] on textarea at bounding box center [511, 88] width 94 height 15
click at [8, 7] on div at bounding box center [8, 6] width 21 height 12
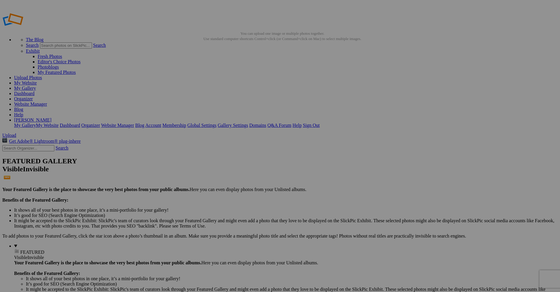
drag, startPoint x: 174, startPoint y: 103, endPoint x: 154, endPoint y: 102, distance: 20.0
paste input "Majestic Forest Trees with Lush Green [PERSON_NAME]"
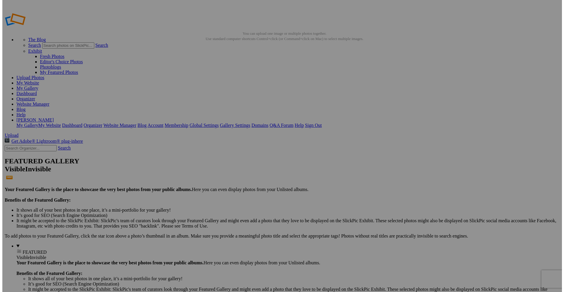
scroll to position [0, 20]
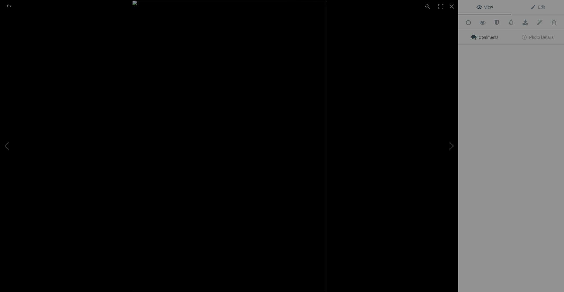
type input "Majestic Forest Trees with Lush Green [PERSON_NAME]"
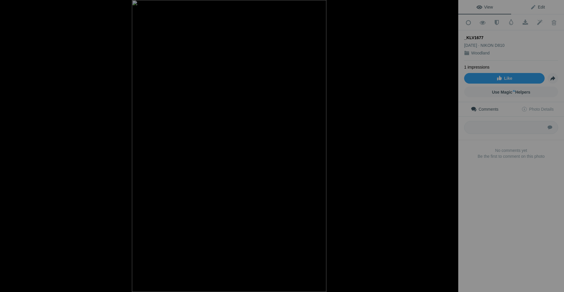
click at [540, 7] on span "Edit" at bounding box center [537, 7] width 15 height 5
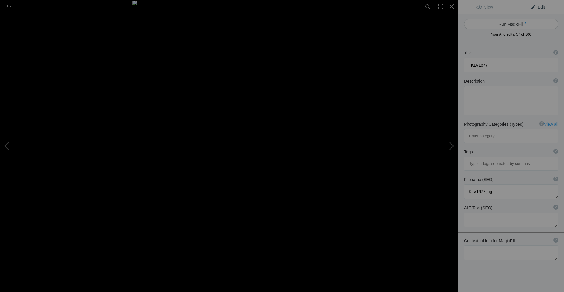
click at [531, 23] on button "Run MagicFill AI" at bounding box center [511, 24] width 94 height 11
type textarea "Majestic Redwood Forest with [PERSON_NAME]-Covered Logs"
type textarea "This captivating image showcases the grandeur of a redwood forest, featuring to…"
type textarea "redwood-forest-[PERSON_NAME]-covered-logs.jpg"
type textarea "A serene redwood forest scene with [PERSON_NAME]-covered logs and towering tree…"
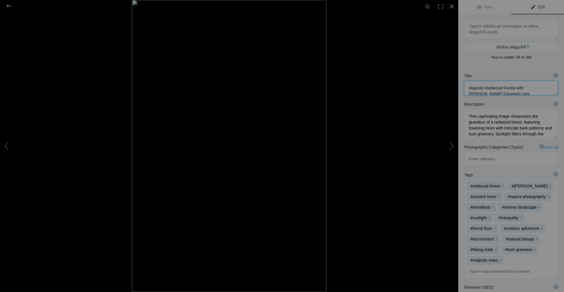
drag, startPoint x: 485, startPoint y: 82, endPoint x: 457, endPoint y: 84, distance: 28.3
click at [457, 84] on div "_KLV1677 View Edit Refine MagicFill AI Your AI credits: 56 of 100 You have used…" at bounding box center [282, 146] width 564 height 292
type textarea "Redwood Forest with [PERSON_NAME]-Covered Logs"
drag, startPoint x: 546, startPoint y: 87, endPoint x: 467, endPoint y: 92, distance: 78.9
click at [467, 92] on textarea at bounding box center [511, 88] width 94 height 15
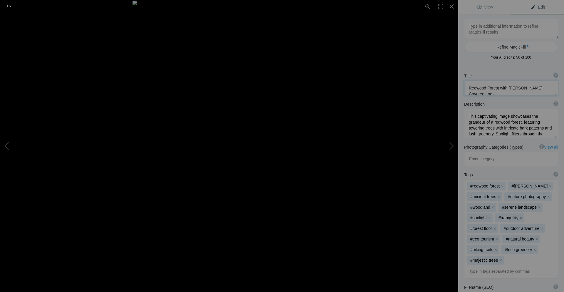
click at [8, 7] on div at bounding box center [8, 6] width 21 height 12
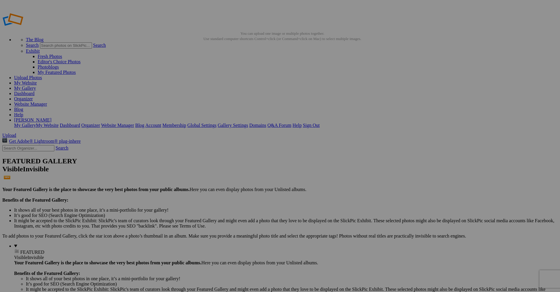
drag, startPoint x: 225, startPoint y: 114, endPoint x: 209, endPoint y: 115, distance: 16.5
paste input "Redwood Forest with [PERSON_NAME]-Covered Logs"
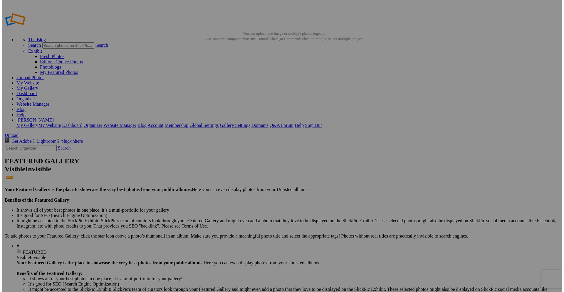
scroll to position [0, 17]
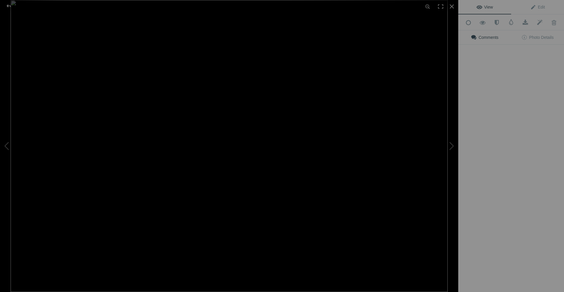
type input "Redwood Forest with [PERSON_NAME]-Covered Logs"
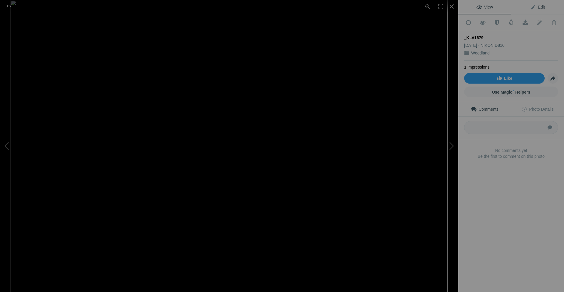
click at [534, 7] on span "Edit" at bounding box center [537, 7] width 15 height 5
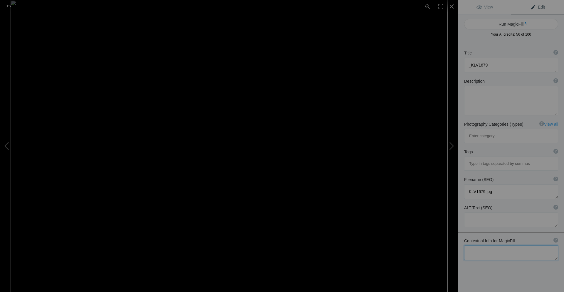
click at [500, 245] on textarea at bounding box center [511, 252] width 94 height 15
drag, startPoint x: 493, startPoint y: 228, endPoint x: 465, endPoint y: 228, distance: 28.2
click at [465, 245] on textarea at bounding box center [511, 252] width 94 height 15
type textarea "Overreach"
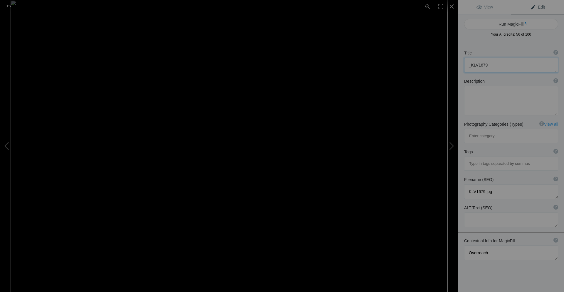
drag, startPoint x: 486, startPoint y: 64, endPoint x: 460, endPoint y: 63, distance: 25.9
click at [460, 63] on div "Title ? Photo title is one of the highest used Search Engine ranking criteria a…" at bounding box center [511, 61] width 106 height 28
paste textarea "Overreach"
click at [520, 22] on button "Run MagicFill AI" at bounding box center [511, 24] width 94 height 11
type textarea "Lush Mossy Branches in a Vibrant Forest"
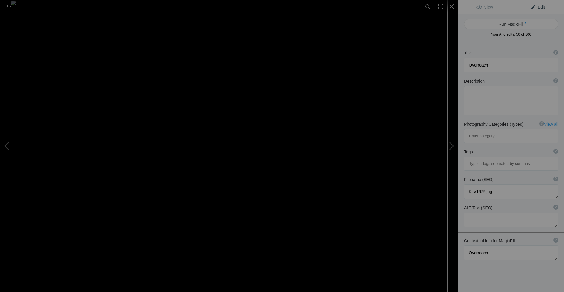
type textarea "This captivating image showcases the intricate beauty of moss-covered branches …"
type textarea "lush-mossy-branches-forest.jpg"
type textarea "Moss-covered branches in a vibrant forest with autumn leaves."
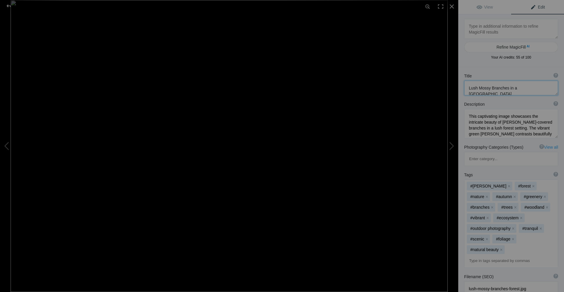
drag, startPoint x: 544, startPoint y: 88, endPoint x: 491, endPoint y: 91, distance: 52.7
click at [491, 91] on textarea at bounding box center [511, 88] width 94 height 15
click at [503, 88] on textarea at bounding box center [511, 88] width 94 height 15
type textarea "Lush Mossy Overreach"
drag, startPoint x: 522, startPoint y: 88, endPoint x: 468, endPoint y: 87, distance: 54.7
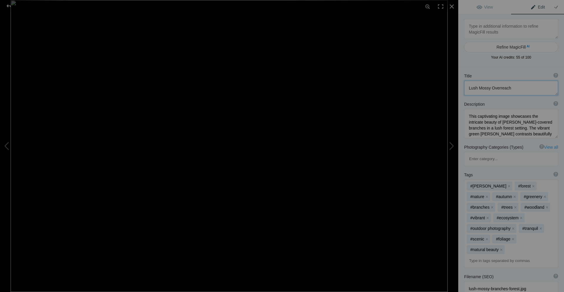
click at [468, 87] on textarea at bounding box center [511, 88] width 94 height 15
click at [9, 5] on div at bounding box center [8, 6] width 21 height 12
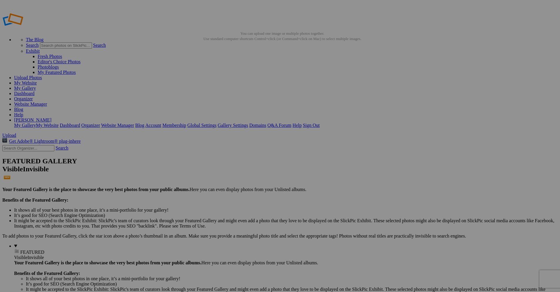
drag, startPoint x: 279, startPoint y: 107, endPoint x: 253, endPoint y: 106, distance: 25.9
paste input "Lush Mossy Overreach"
type input "Lush Mossy Overreach"
drag, startPoint x: 331, startPoint y: 108, endPoint x: 310, endPoint y: 108, distance: 20.9
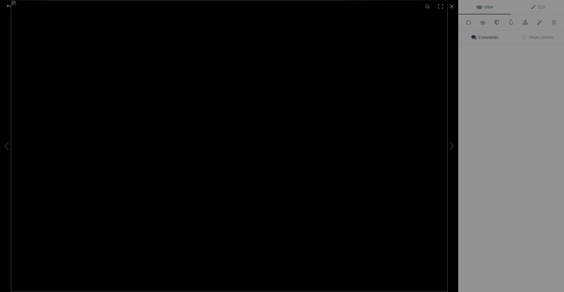
type input "Magical Giant Maples"
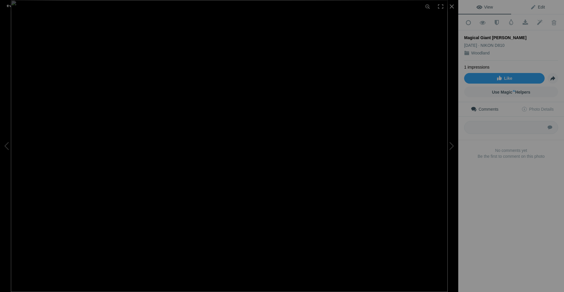
click at [536, 5] on span "Edit" at bounding box center [537, 7] width 15 height 5
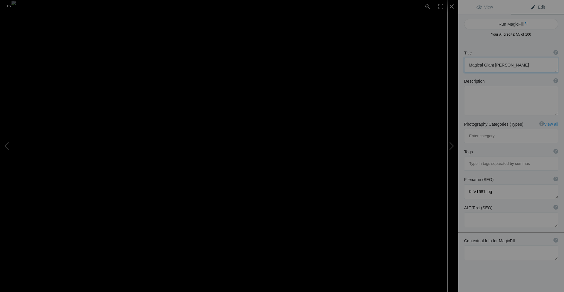
drag, startPoint x: 512, startPoint y: 65, endPoint x: 459, endPoint y: 66, distance: 53.2
click at [459, 66] on div "Title ? Photo title is one of the highest used Search Engine ranking criteria a…" at bounding box center [511, 61] width 106 height 28
paste textarea "Lush Mossy Overreach"
type textarea "Lush Mossy Overreach"
click at [485, 245] on textarea at bounding box center [511, 252] width 94 height 15
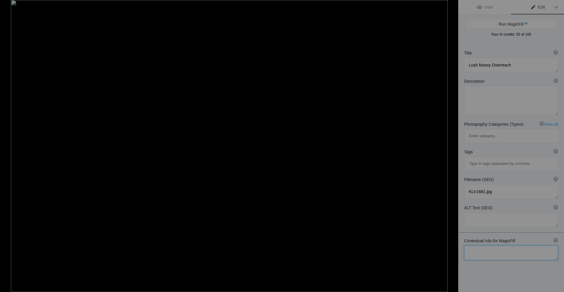
paste textarea "Lush Mossy Overreach"
type textarea "Lush Mossy Overreach"
click at [513, 23] on button "Run MagicFill AI" at bounding box center [511, 24] width 94 height 11
type textarea "Vibrant Green Maple Leaves Against Rustic Wood Background"
type textarea "This image captures the beauty of vibrant green maple leaves illuminated by sun…"
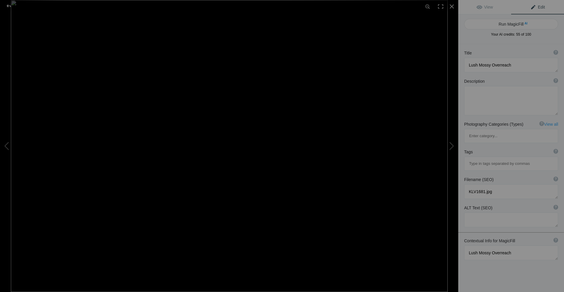
type textarea "vibrant-green-maple-leaves-wood-background.jpg"
type textarea "Bright green maple leaves illuminated by sunlight against a wooden background."
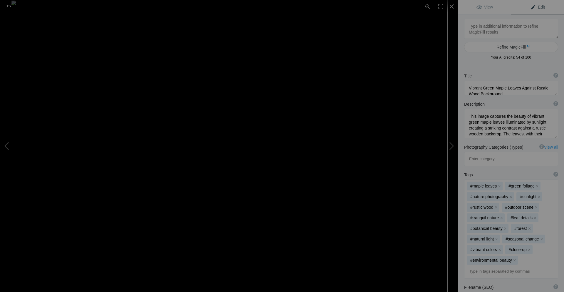
scroll to position [6, 0]
drag, startPoint x: 518, startPoint y: 89, endPoint x: 463, endPoint y: 90, distance: 54.4
click at [463, 90] on div "Title ? Photo title is one of the highest used Search Engine ranking criteria a…" at bounding box center [511, 84] width 106 height 28
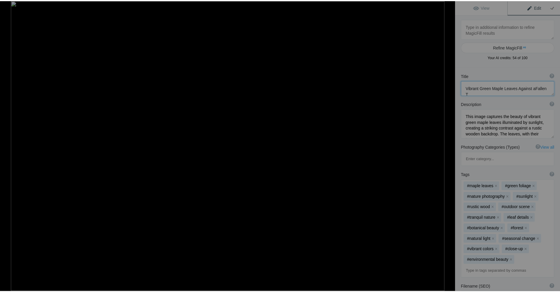
scroll to position [1, 0]
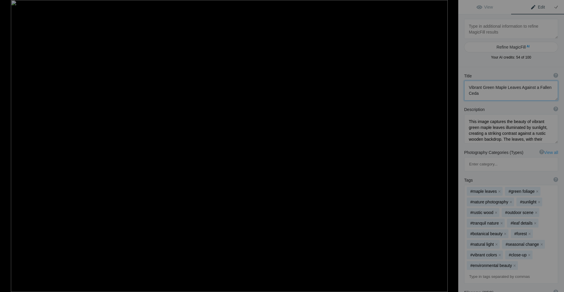
type textarea "Vibrant Green Maple Leaves Against a Fallen Cedar"
drag, startPoint x: 499, startPoint y: 95, endPoint x: 469, endPoint y: 88, distance: 30.2
click at [469, 88] on textarea at bounding box center [511, 91] width 94 height 20
click at [8, 4] on div at bounding box center [8, 6] width 21 height 12
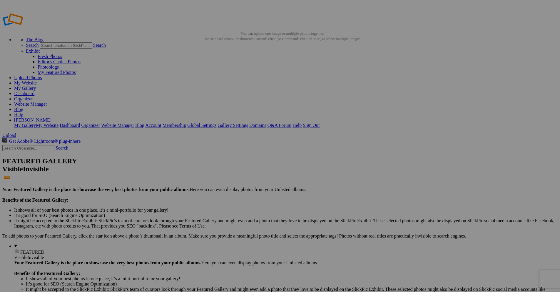
drag, startPoint x: 338, startPoint y: 107, endPoint x: 306, endPoint y: 108, distance: 32.3
paste input "Vibrant Green Maple Leaves Against a Fallen Cedar"
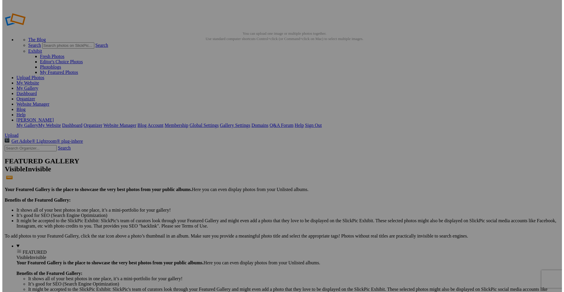
scroll to position [0, 30]
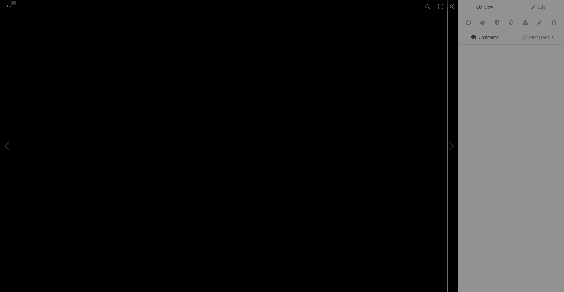
type input "Vibrant Green Maple Leaves Against a Fallen Cedar"
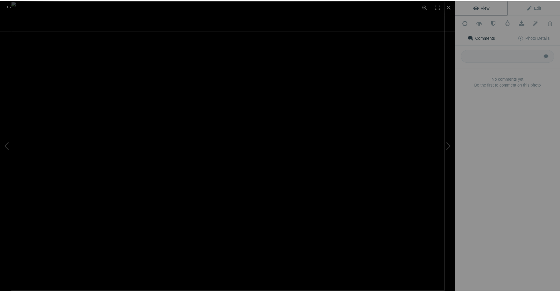
scroll to position [0, 0]
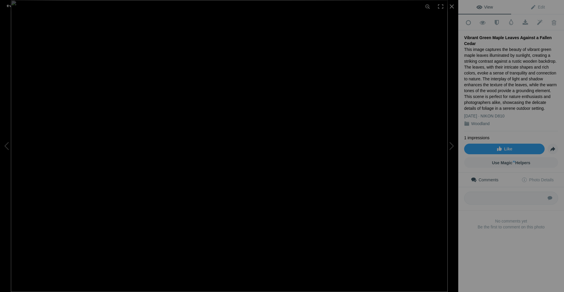
click at [256, 184] on img at bounding box center [229, 146] width 437 height 292
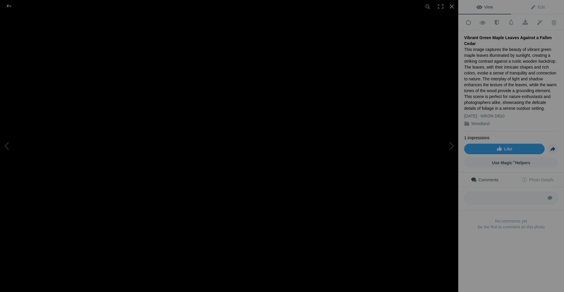
click at [256, 184] on img at bounding box center [188, 86] width 1114 height 743
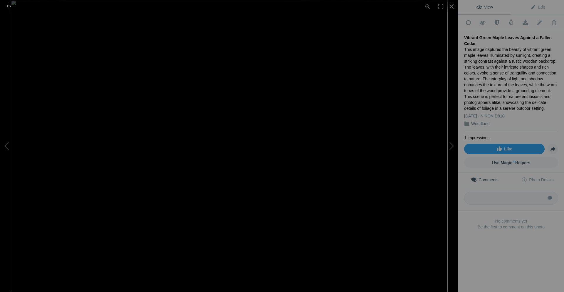
click at [9, 8] on div at bounding box center [8, 6] width 21 height 12
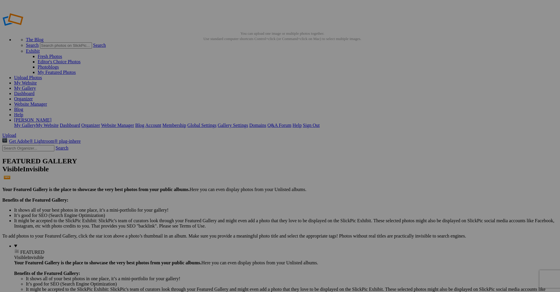
drag, startPoint x: 184, startPoint y: 175, endPoint x: 146, endPoint y: 175, distance: 37.6
type input "Fishing in al Seasons"
